Goal: Task Accomplishment & Management: Manage account settings

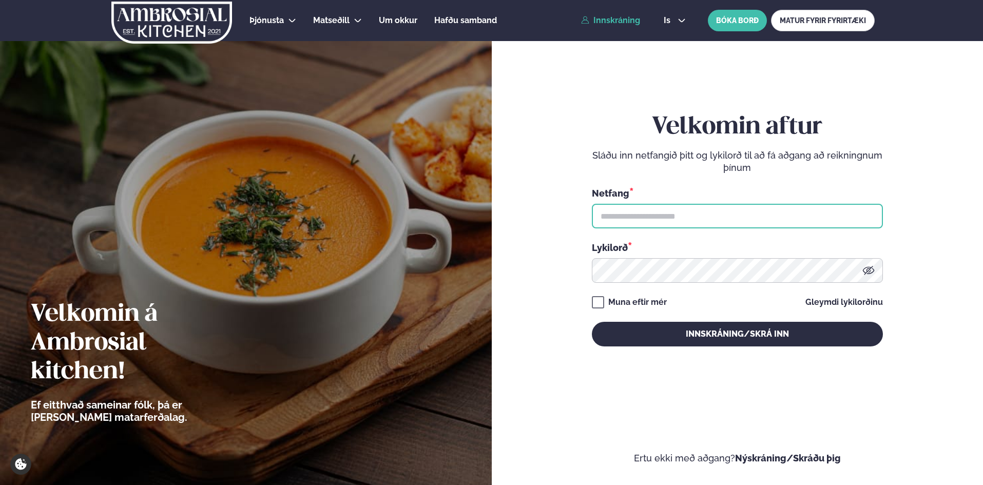
click at [655, 205] on input "text" at bounding box center [737, 216] width 291 height 25
type input "**********"
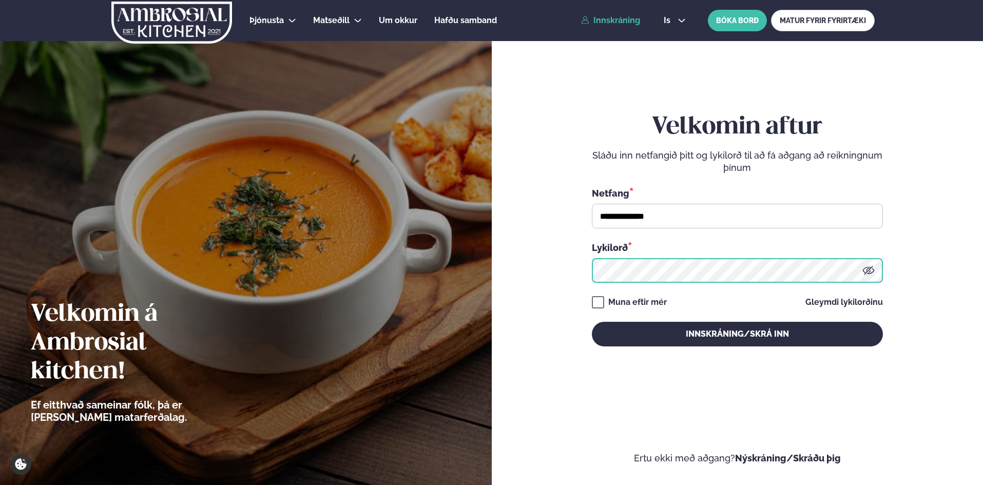
click at [592, 322] on button "Innskráning/Skrá inn" at bounding box center [737, 334] width 291 height 25
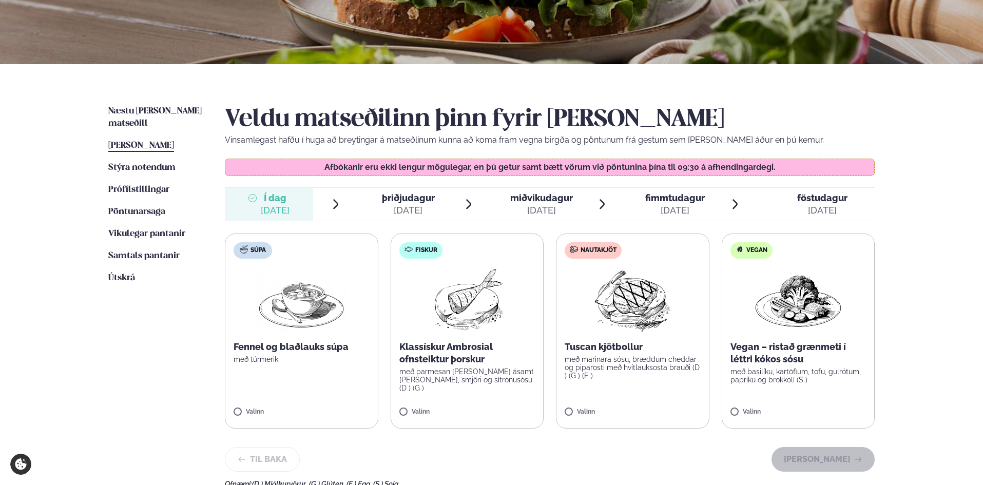
scroll to position [171, 0]
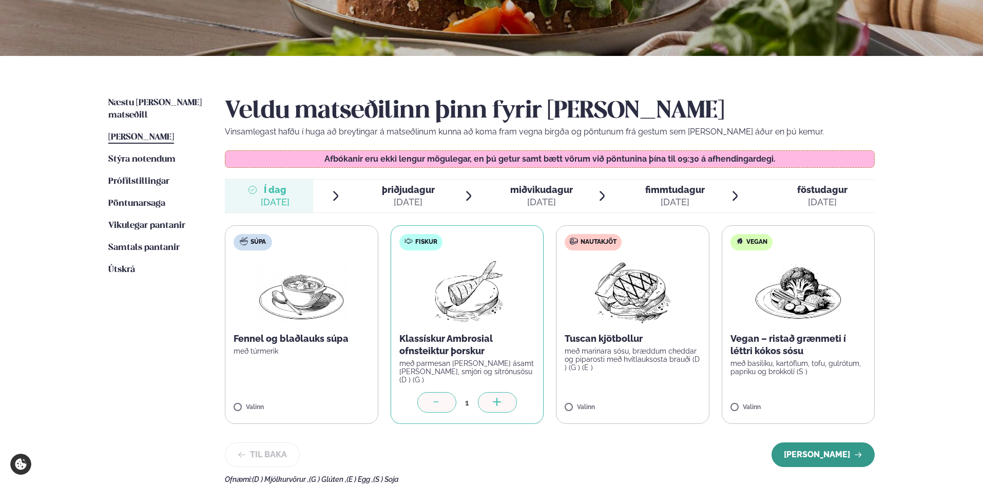
click at [825, 448] on button "[PERSON_NAME]" at bounding box center [823, 455] width 103 height 25
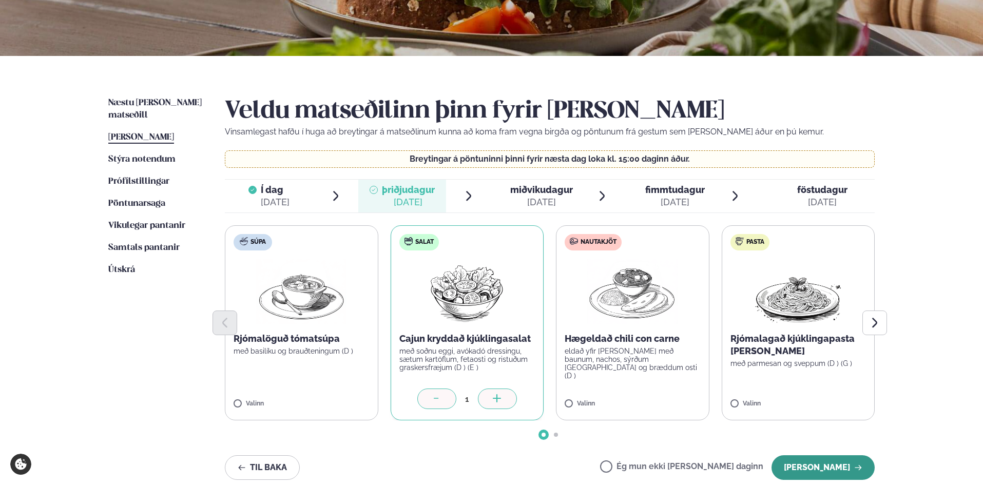
click at [817, 462] on button "[PERSON_NAME]" at bounding box center [823, 467] width 103 height 25
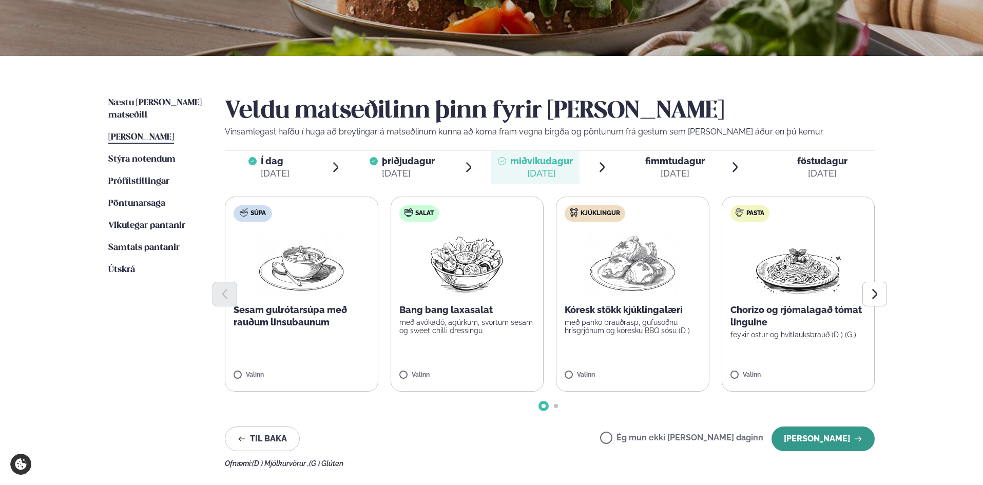
click at [821, 446] on button "[PERSON_NAME]" at bounding box center [823, 439] width 103 height 25
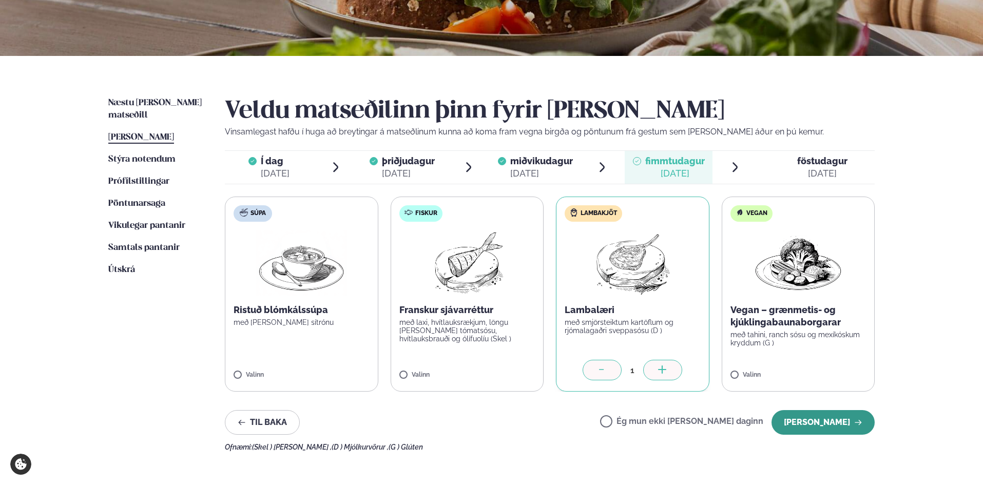
click at [845, 427] on button "[PERSON_NAME]" at bounding box center [823, 422] width 103 height 25
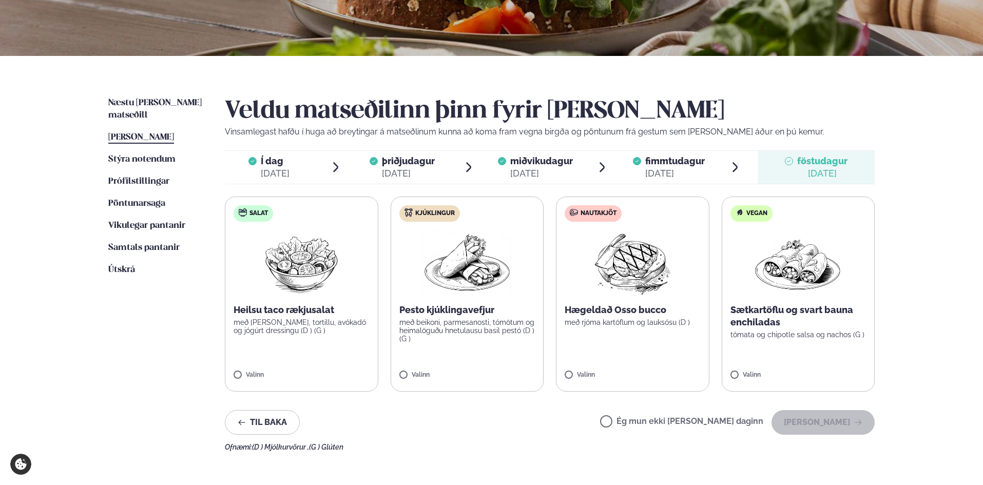
click at [641, 422] on label "Ég mun ekki [PERSON_NAME] daginn" at bounding box center [681, 422] width 163 height 11
click at [808, 427] on button "[PERSON_NAME]" at bounding box center [823, 422] width 103 height 25
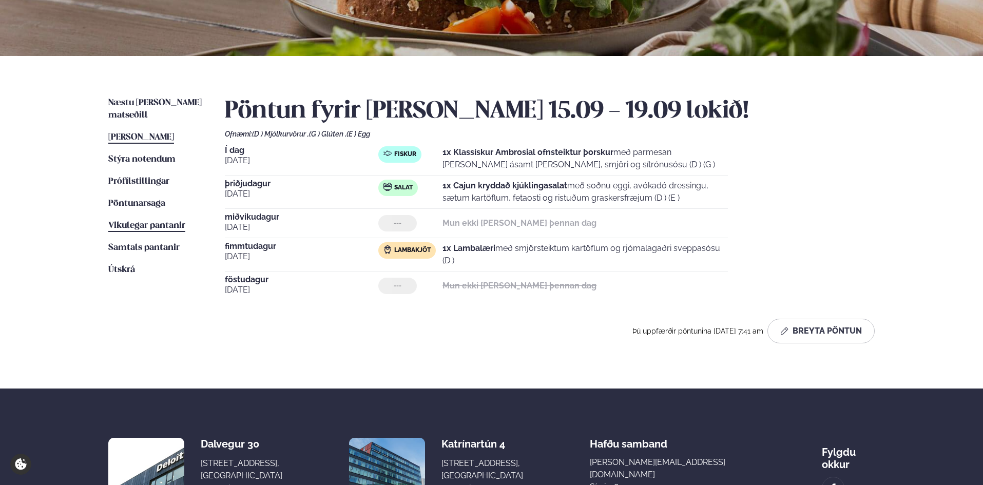
click at [138, 221] on span "Vikulegar pantanir" at bounding box center [146, 225] width 77 height 9
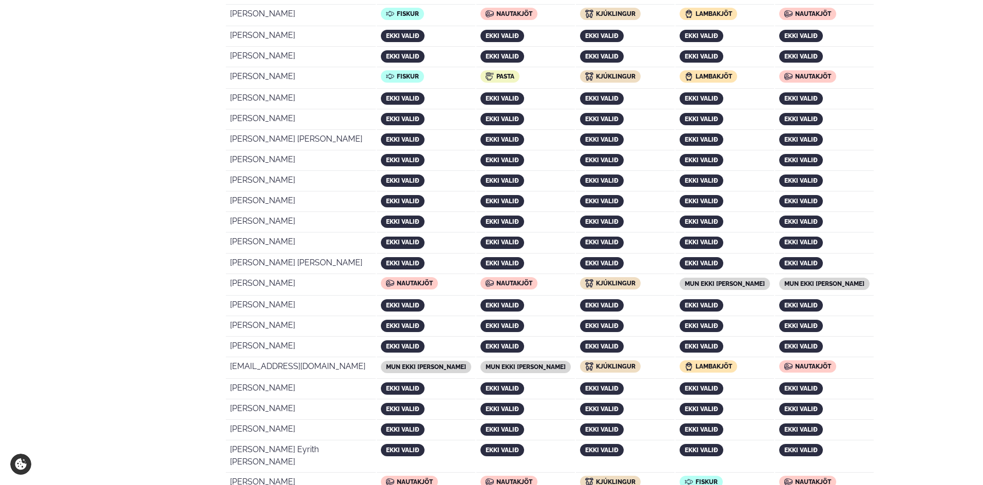
scroll to position [1198, 0]
